Goal: Task Accomplishment & Management: Manage account settings

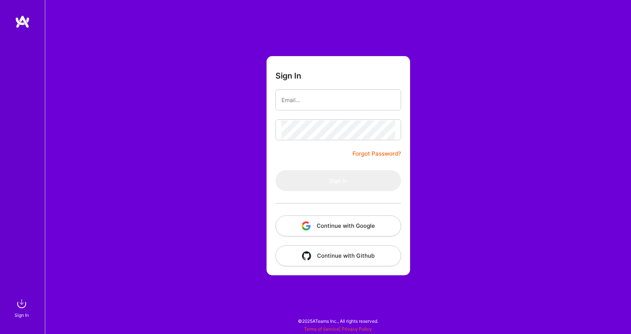
click at [336, 226] on button "Continue with Google" at bounding box center [339, 225] width 126 height 21
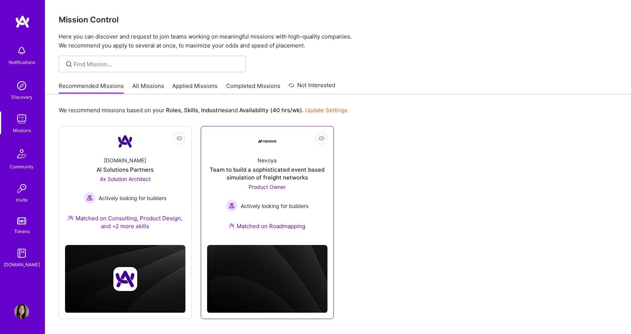
click at [250, 171] on div "Team to build a sophisticated event based simulation of freight networks" at bounding box center [267, 174] width 120 height 16
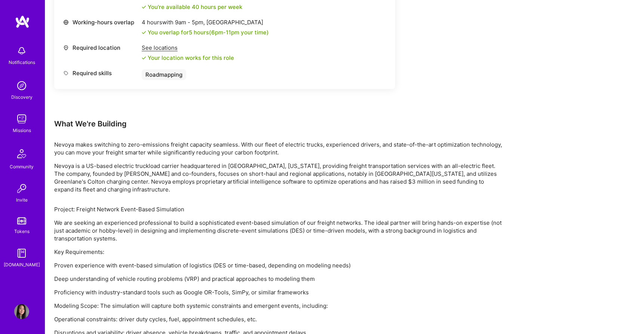
scroll to position [344, 0]
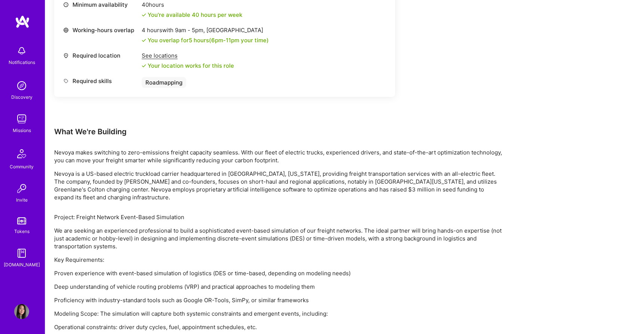
click at [21, 119] on img at bounding box center [21, 118] width 15 height 15
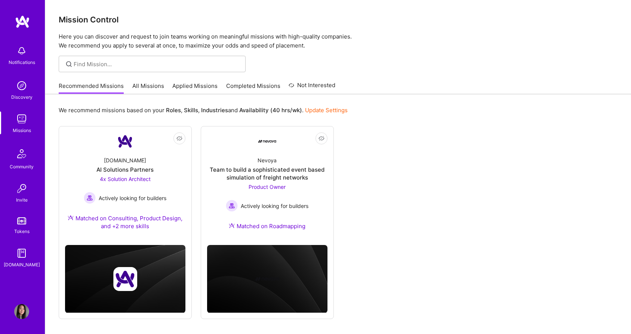
click at [181, 86] on link "Applied Missions" at bounding box center [194, 88] width 45 height 12
